Goal: Book appointment/travel/reservation

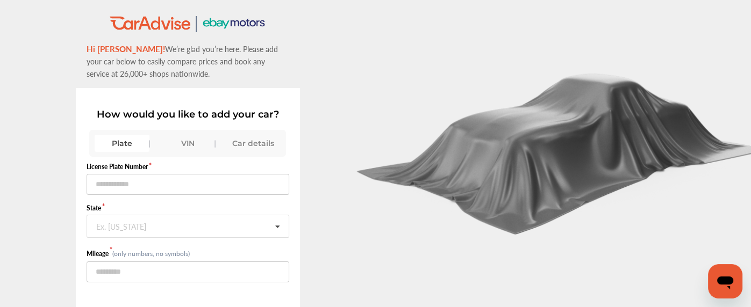
click at [125, 139] on div "Plate" at bounding box center [122, 143] width 55 height 17
drag, startPoint x: 140, startPoint y: 171, endPoint x: 130, endPoint y: 165, distance: 12.1
click at [130, 165] on div "License Plate Number" at bounding box center [188, 178] width 203 height 33
click at [138, 189] on input "text" at bounding box center [188, 184] width 203 height 21
click at [102, 185] on input "*******" at bounding box center [188, 184] width 203 height 21
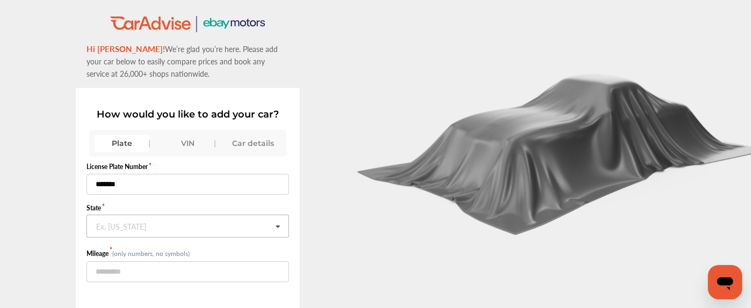
type input "*******"
click at [120, 232] on input "text" at bounding box center [189, 226] width 202 height 21
type input "**"
click at [128, 202] on span "[US_STATE]" at bounding box center [119, 204] width 45 height 12
click at [104, 275] on input "number" at bounding box center [188, 272] width 203 height 21
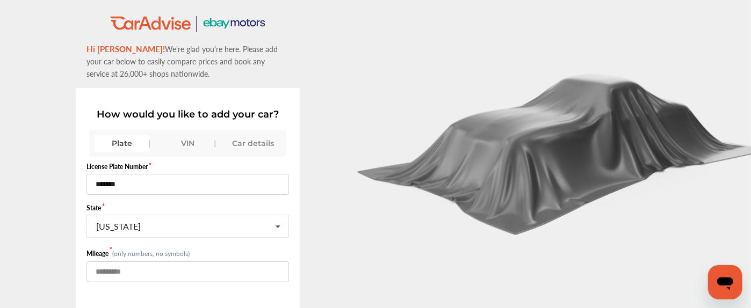
type input "******"
click at [91, 252] on label "Mileage" at bounding box center [100, 253] width 26 height 9
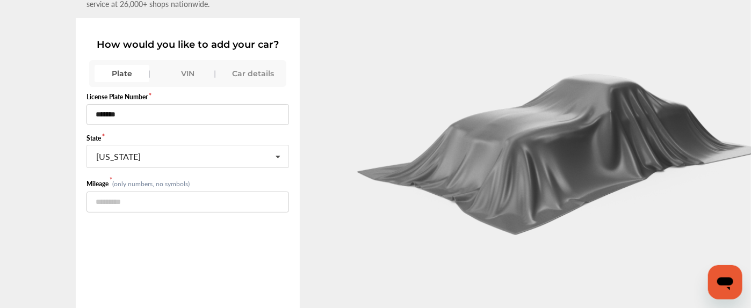
scroll to position [85, 0]
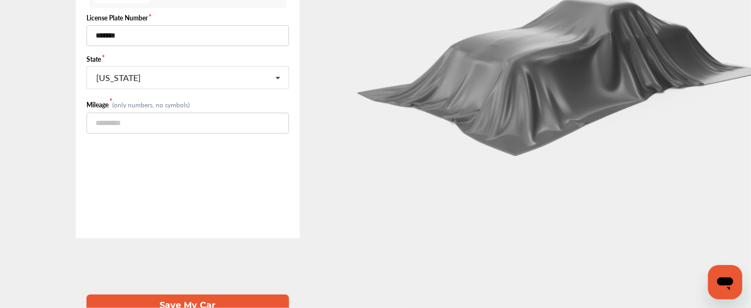
click at [168, 295] on button "Save My Car" at bounding box center [188, 306] width 203 height 22
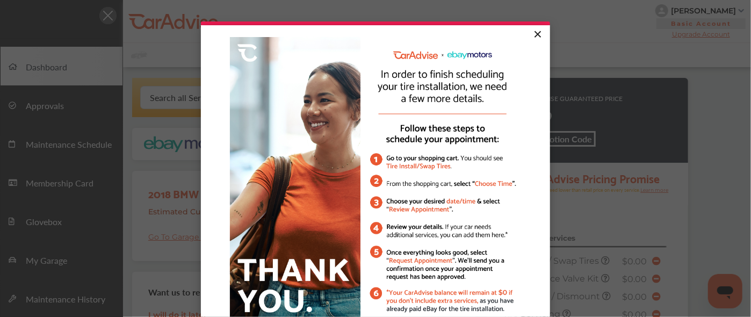
click at [533, 34] on link "×" at bounding box center [537, 34] width 19 height 19
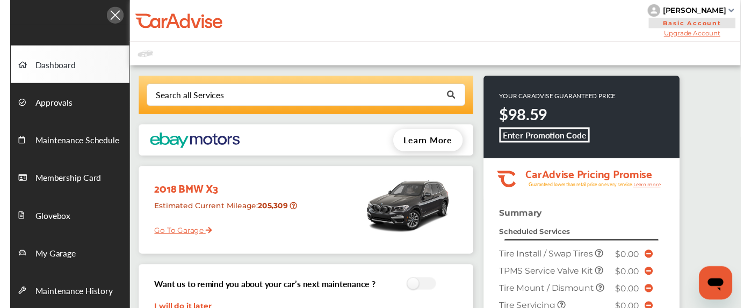
scroll to position [43, 0]
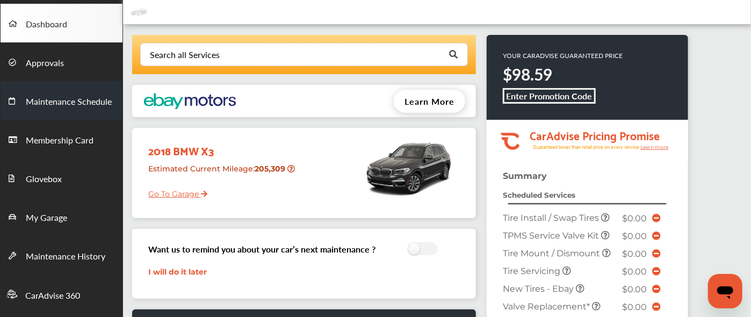
click at [65, 105] on span "Maintenance Schedule" at bounding box center [69, 102] width 86 height 14
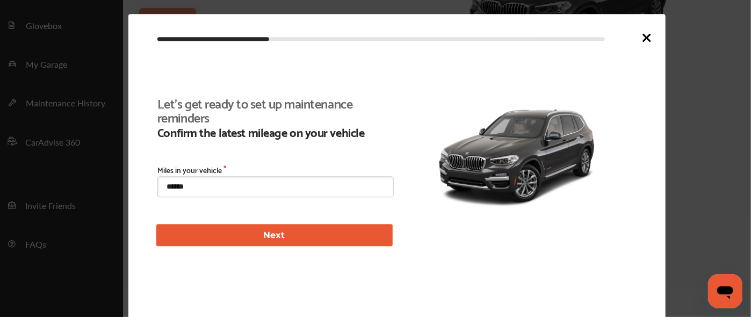
scroll to position [203, 0]
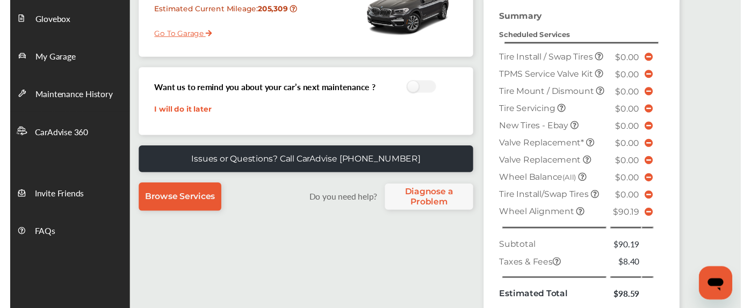
scroll to position [43, 0]
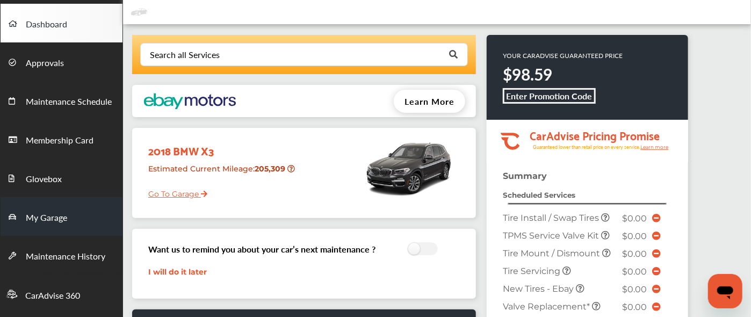
click at [60, 217] on span "My Garage" at bounding box center [46, 218] width 41 height 14
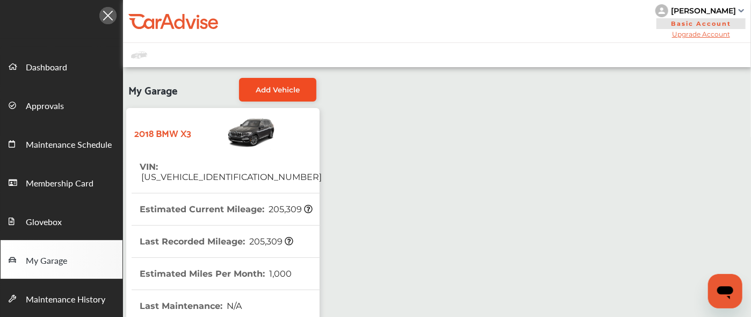
click at [280, 92] on span "Add Vehicle" at bounding box center [278, 89] width 44 height 9
select select "****"
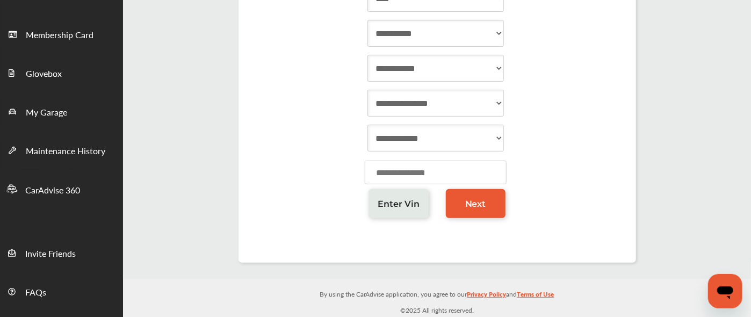
scroll to position [148, 0]
click at [392, 206] on span "Enter Vin" at bounding box center [399, 204] width 42 height 10
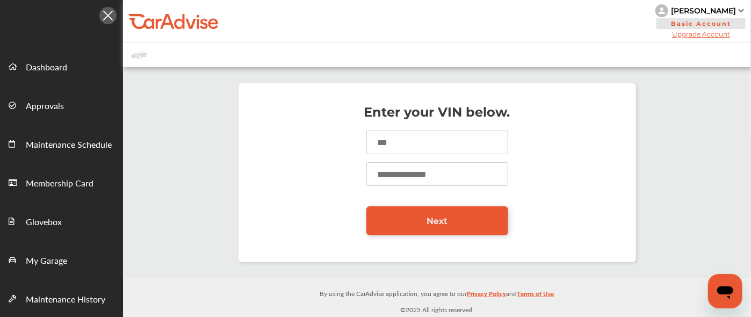
click at [406, 147] on input at bounding box center [438, 143] width 142 height 24
paste input "**********"
type input "**********"
click at [388, 176] on input "number" at bounding box center [438, 174] width 142 height 24
type input "*"
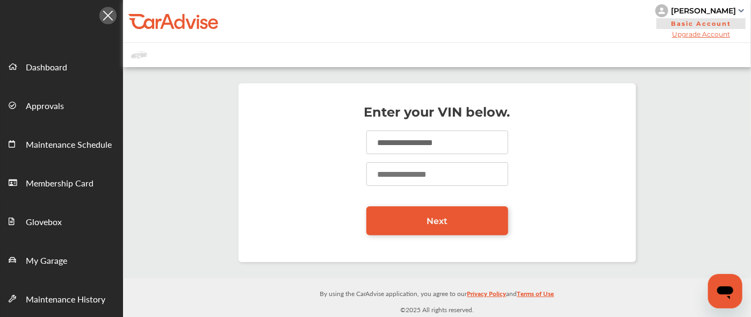
type input "*"
type input "******"
click at [400, 236] on div "**********" at bounding box center [438, 172] width 398 height 179
click at [425, 225] on link "Next" at bounding box center [438, 220] width 142 height 29
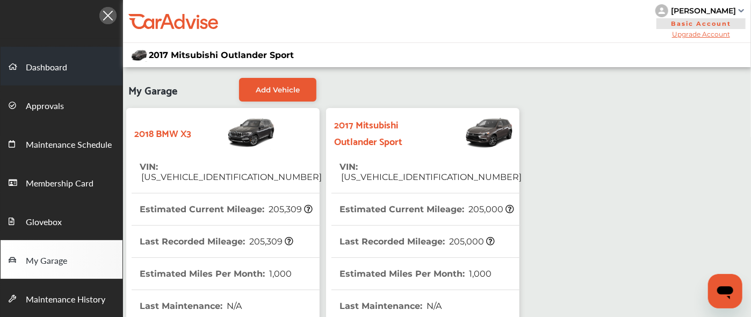
click at [64, 63] on span "Dashboard" at bounding box center [46, 68] width 41 height 14
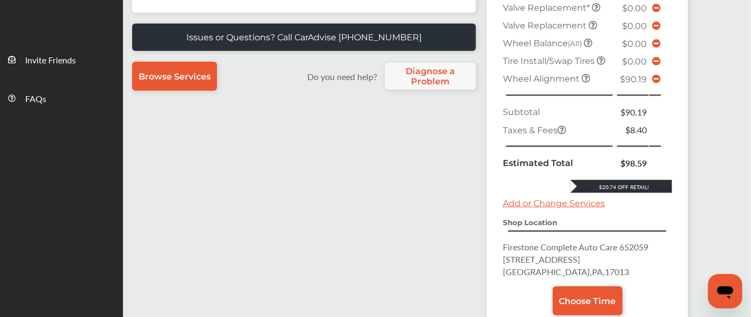
scroll to position [410, 0]
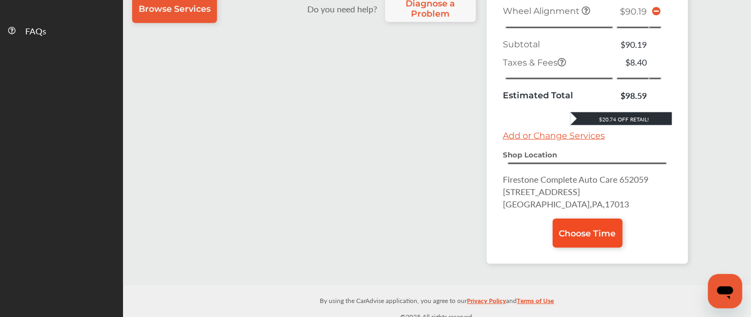
click at [582, 228] on span "Choose Time" at bounding box center [587, 233] width 57 height 10
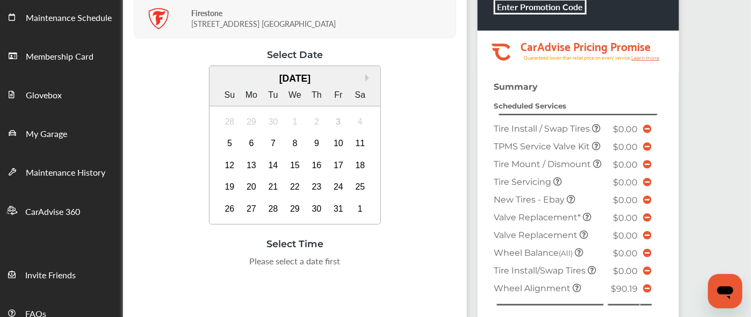
scroll to position [127, 0]
click at [297, 163] on div "15" at bounding box center [294, 165] width 17 height 17
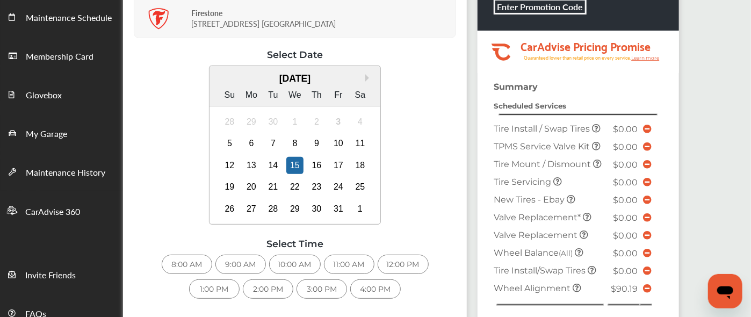
scroll to position [202, 0]
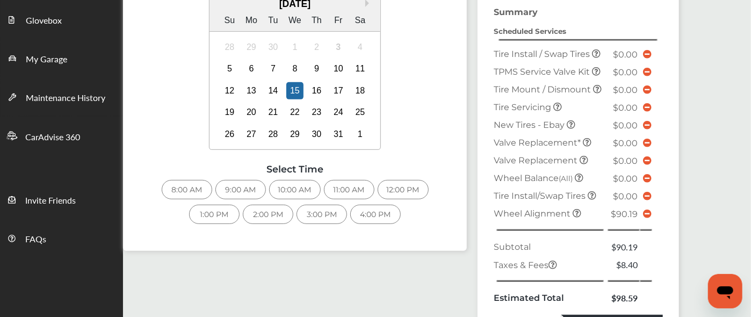
click at [286, 194] on div "10:00 AM" at bounding box center [295, 189] width 52 height 19
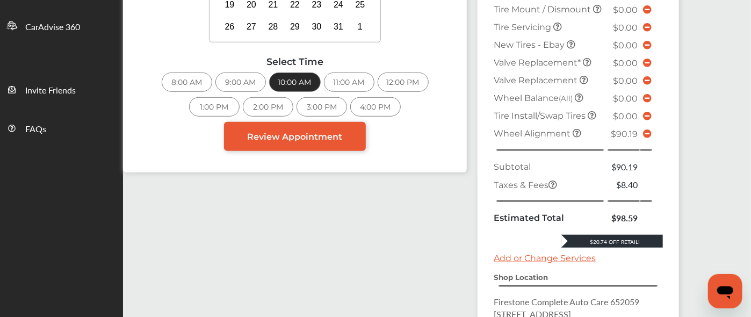
scroll to position [312, 0]
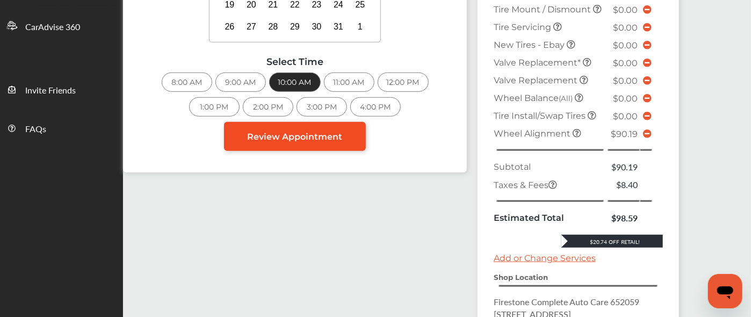
click at [314, 126] on link "Review Appointment" at bounding box center [295, 136] width 142 height 29
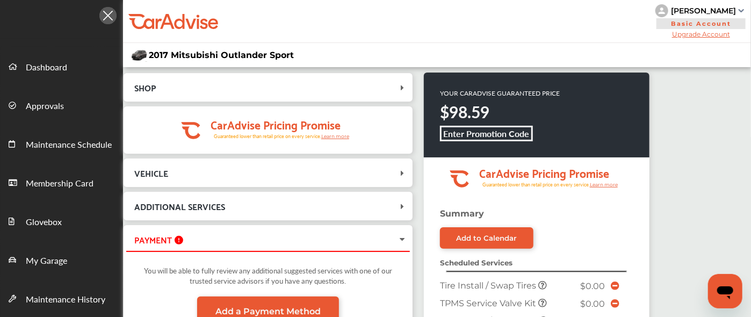
scroll to position [200, 0]
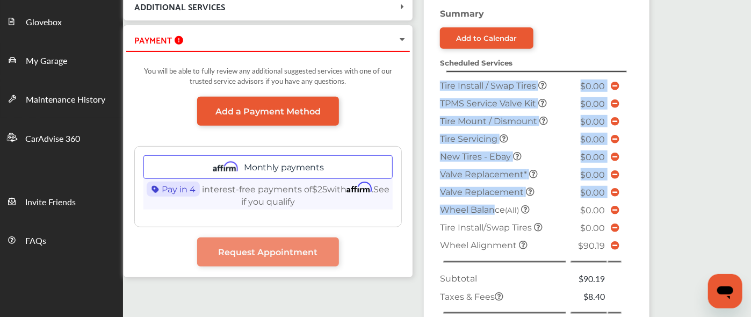
drag, startPoint x: 492, startPoint y: 212, endPoint x: 636, endPoint y: 272, distance: 155.8
click at [636, 272] on div "Summary Add to Calendar Scheduled Services Tire Install / Swap Tires $0.00 TPMS…" at bounding box center [537, 291] width 226 height 565
click at [614, 236] on td at bounding box center [616, 245] width 16 height 18
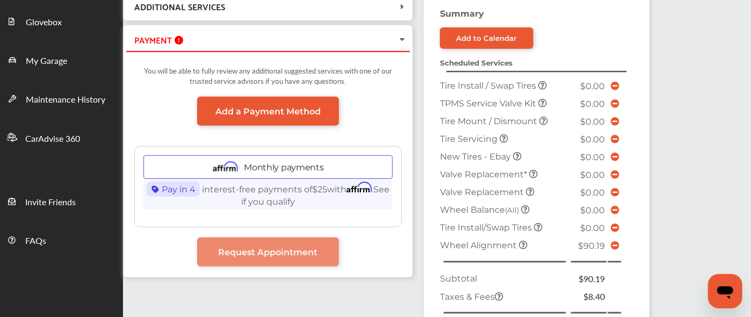
click at [614, 241] on icon at bounding box center [615, 245] width 9 height 9
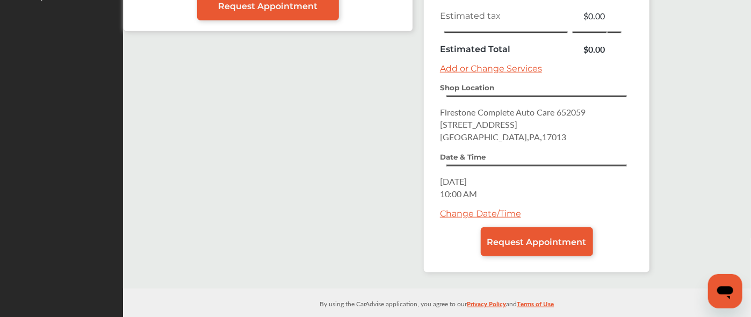
scroll to position [447, 0]
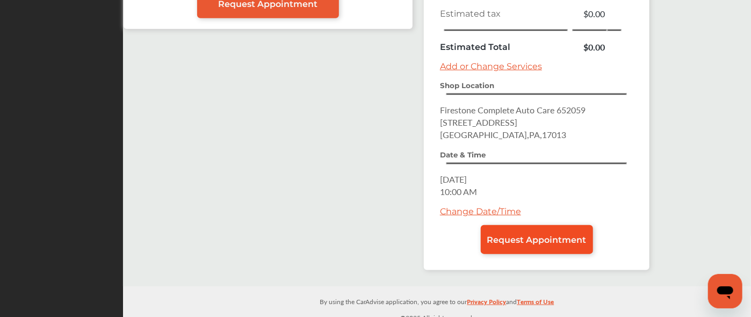
click at [518, 235] on span "Request Appointment" at bounding box center [536, 240] width 99 height 10
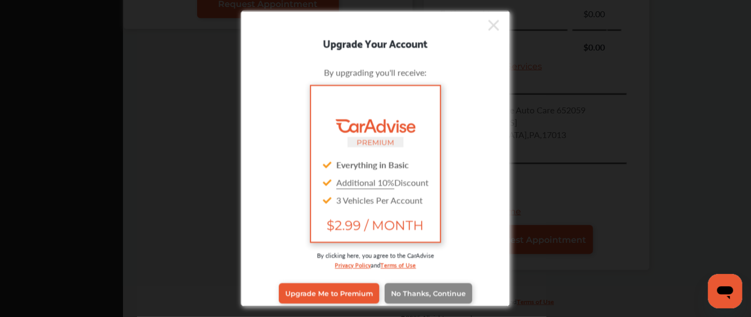
click at [415, 293] on span "No Thanks, Continue" at bounding box center [428, 293] width 75 height 8
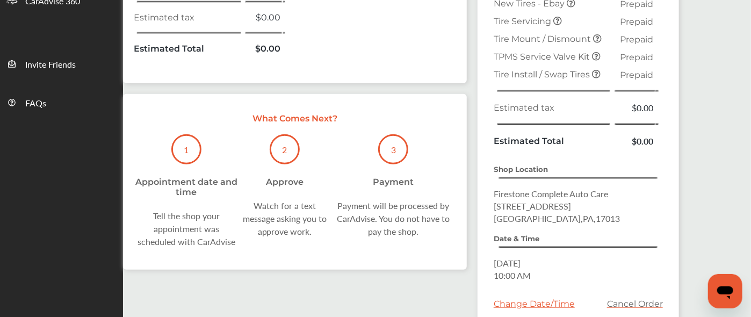
scroll to position [337, 0]
click at [113, 147] on ul "Dashboard Approvals Maintenance Schedule Membership Card Glovebox My Garage Mai…" at bounding box center [48, 50] width 150 height 696
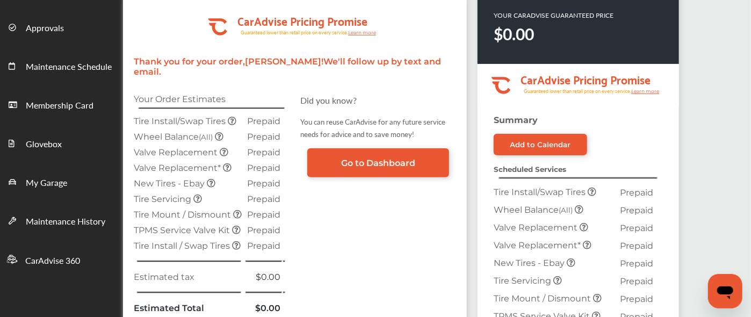
scroll to position [76, 0]
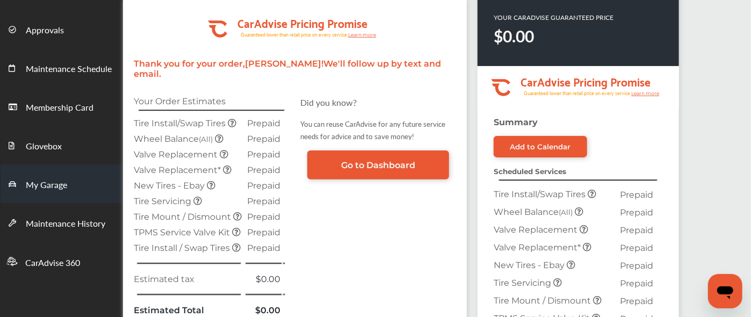
click at [52, 179] on span "My Garage" at bounding box center [46, 185] width 41 height 14
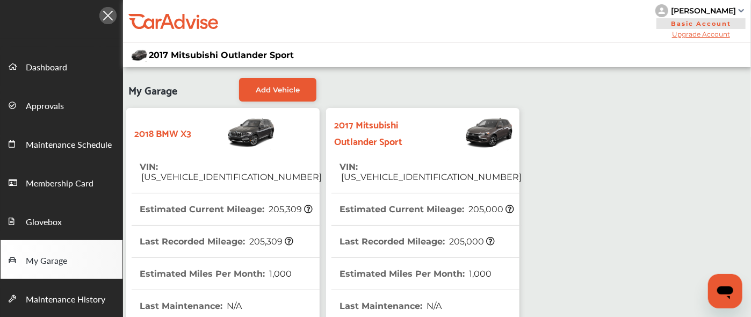
scroll to position [329, 0]
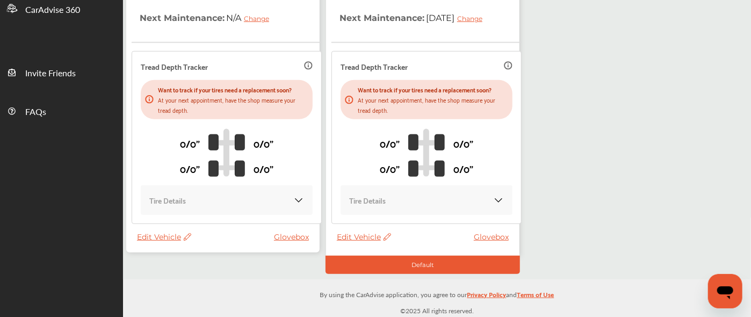
click at [149, 232] on span "Edit Vehicle" at bounding box center [164, 237] width 54 height 10
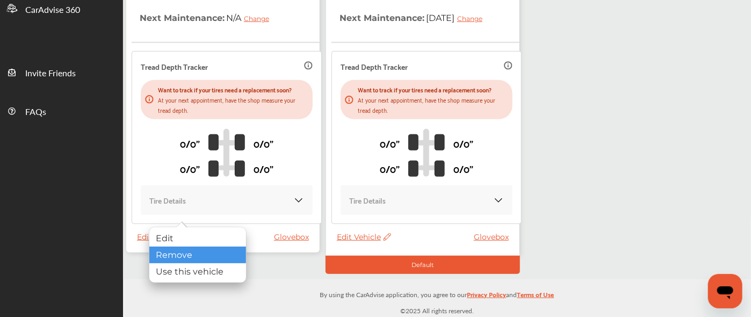
click at [170, 252] on div "Remove" at bounding box center [197, 255] width 97 height 17
